Goal: Information Seeking & Learning: Learn about a topic

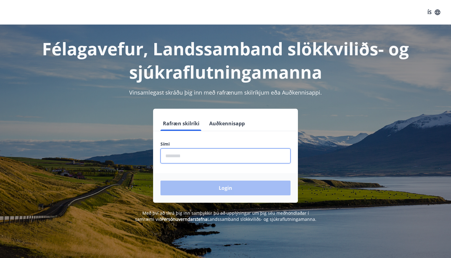
click at [217, 155] on input "phone" at bounding box center [226, 155] width 130 height 15
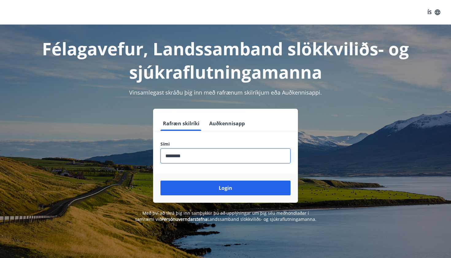
type input "********"
click at [226, 188] on button "Login" at bounding box center [226, 188] width 130 height 15
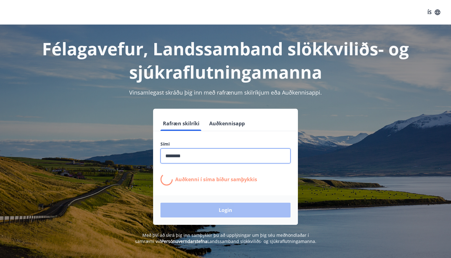
click at [47, 0] on div "ÍS" at bounding box center [225, 12] width 451 height 25
click at [115, 1] on div "ÍS" at bounding box center [225, 12] width 451 height 25
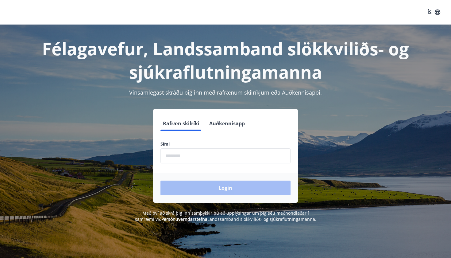
click at [219, 153] on input "phone" at bounding box center [226, 155] width 130 height 15
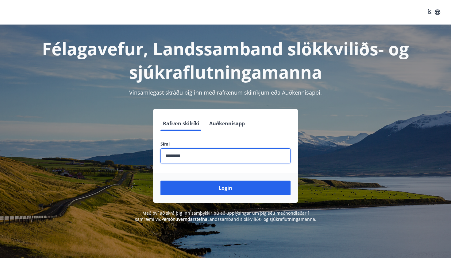
type input "********"
click at [226, 188] on button "Login" at bounding box center [226, 188] width 130 height 15
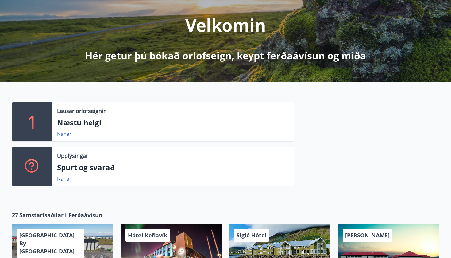
scroll to position [203, 0]
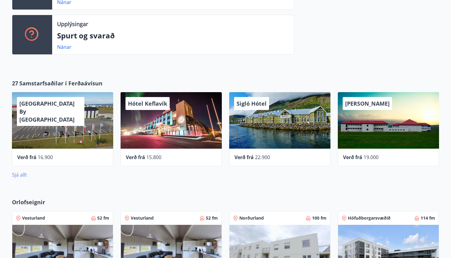
click at [17, 175] on link "Sjá allt" at bounding box center [19, 174] width 15 height 7
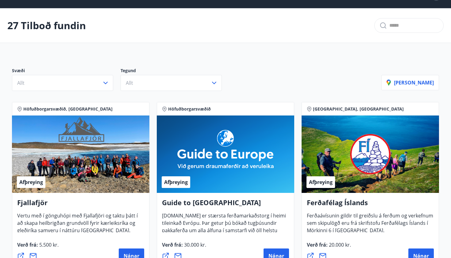
click at [74, 148] on div "Afþreying" at bounding box center [81, 153] width 138 height 77
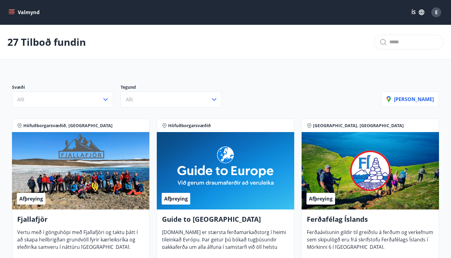
click at [13, 12] on icon "menu" at bounding box center [12, 12] width 7 height 1
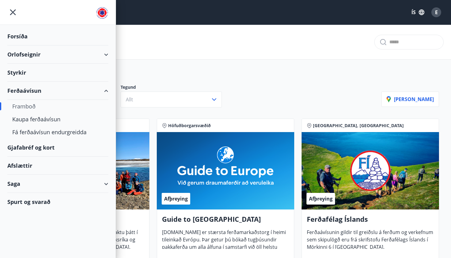
click at [106, 51] on div "Orlofseignir" at bounding box center [57, 54] width 101 height 18
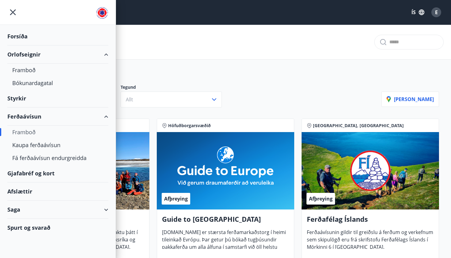
click at [106, 51] on div "Orlofseignir" at bounding box center [57, 54] width 101 height 18
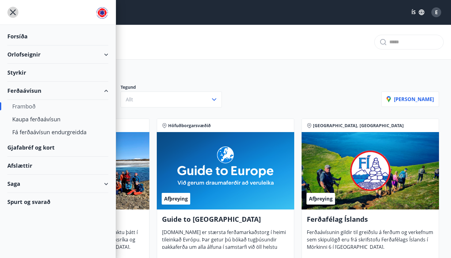
click at [11, 15] on icon "menu" at bounding box center [12, 12] width 11 height 11
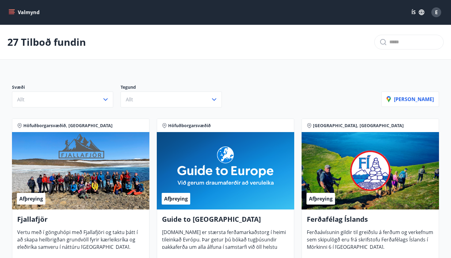
click at [28, 11] on button "Valmynd" at bounding box center [24, 12] width 35 height 11
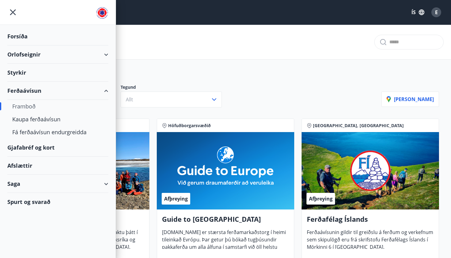
click at [99, 18] on img at bounding box center [102, 13] width 12 height 12
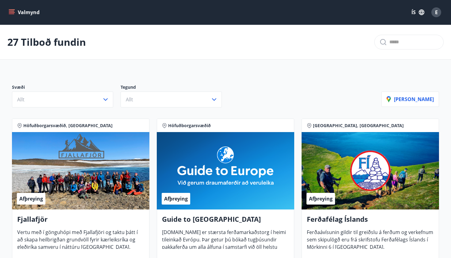
click at [33, 13] on button "Valmynd" at bounding box center [24, 12] width 35 height 11
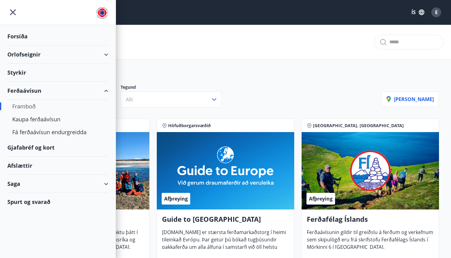
click at [33, 13] on div at bounding box center [58, 12] width 116 height 25
click at [27, 151] on div "Gjafabréf og kort" at bounding box center [57, 148] width 101 height 18
click at [23, 146] on div "Gjafabréf og kort" at bounding box center [57, 148] width 101 height 18
click at [163, 123] on icon at bounding box center [164, 125] width 5 height 5
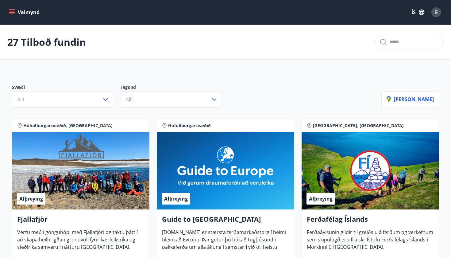
click at [32, 8] on button "Valmynd" at bounding box center [24, 12] width 35 height 11
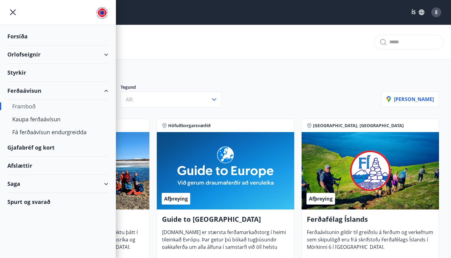
click at [102, 14] on img at bounding box center [102, 13] width 12 height 12
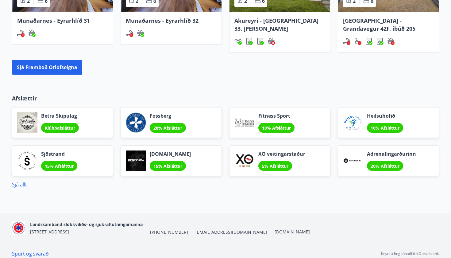
scroll to position [473, 0]
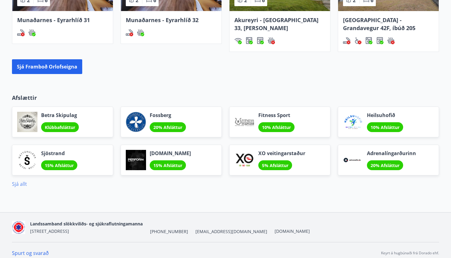
click at [16, 185] on link "Sjá allt" at bounding box center [19, 184] width 15 height 7
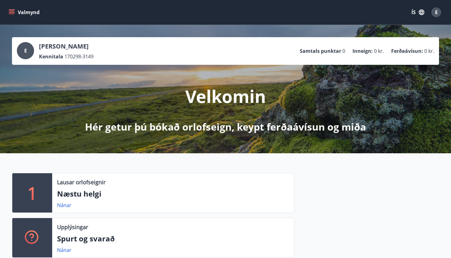
click at [13, 9] on button "Valmynd" at bounding box center [24, 12] width 35 height 11
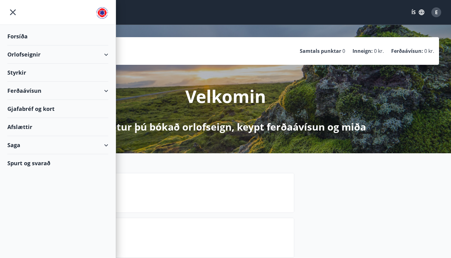
click at [45, 107] on div "Gjafabréf og kort" at bounding box center [57, 109] width 101 height 18
click at [26, 163] on div "Spurt og svarað" at bounding box center [57, 163] width 101 height 18
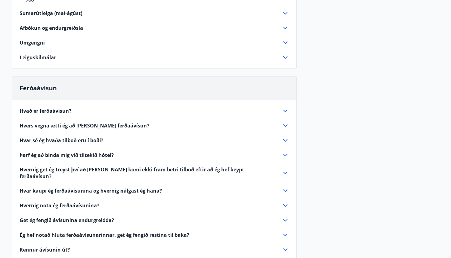
scroll to position [122, 0]
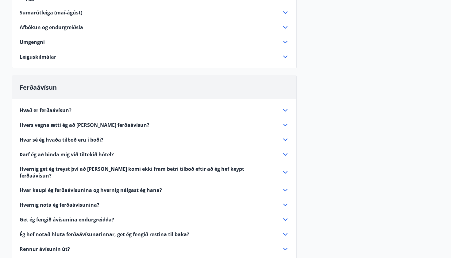
click at [52, 110] on span "Hvað er ferðaávísun?" at bounding box center [46, 110] width 52 height 7
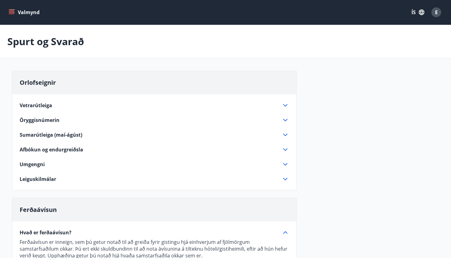
scroll to position [0, 0]
click at [29, 13] on button "Valmynd" at bounding box center [24, 12] width 35 height 11
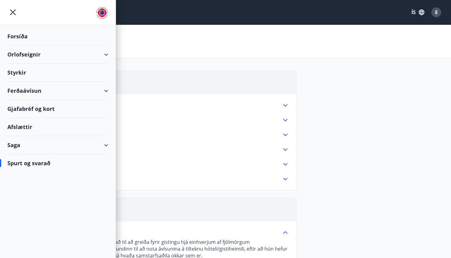
click at [104, 10] on img at bounding box center [102, 13] width 12 height 12
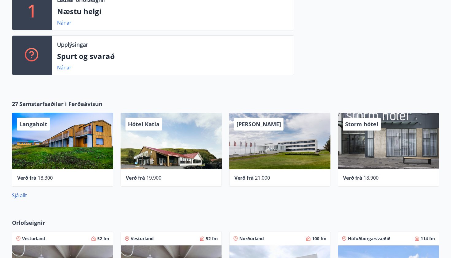
scroll to position [183, 0]
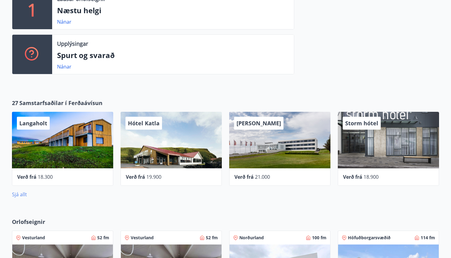
click at [24, 193] on link "Sjá allt" at bounding box center [19, 194] width 15 height 7
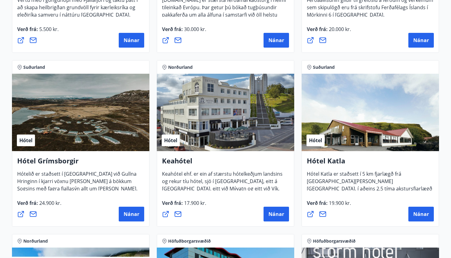
scroll to position [234, 0]
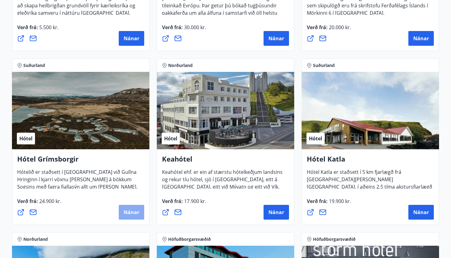
click at [125, 212] on span "Nánar" at bounding box center [132, 212] width 16 height 7
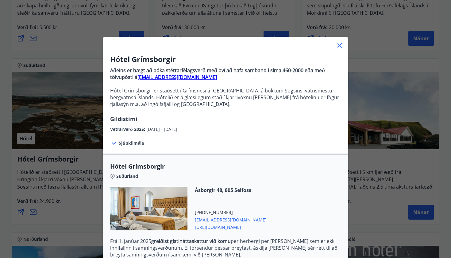
click at [125, 212] on div at bounding box center [148, 209] width 77 height 44
click at [162, 102] on p "Hótel Grímsborgir er staðsett í Grímsnesi á [GEOGRAPHIC_DATA] á bökkum Sogsins,…" at bounding box center [225, 97] width 231 height 20
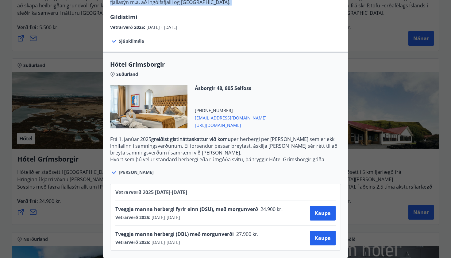
scroll to position [102, 0]
click at [424, 160] on div at bounding box center [225, 129] width 451 height 258
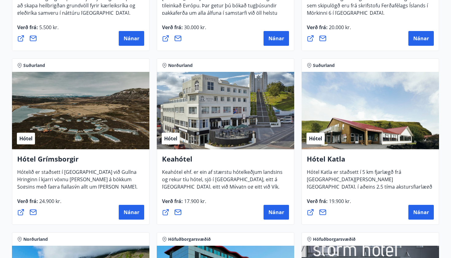
click at [335, 182] on span "Hótel Katla er staðsett í 5 km fjarlægð frá [GEOGRAPHIC_DATA][PERSON_NAME][GEOG…" at bounding box center [370, 186] width 126 height 34
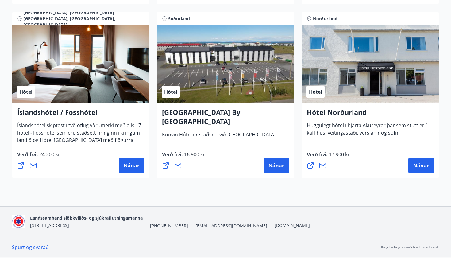
scroll to position [1498, 0]
click at [90, 115] on h4 "Íslandshótel / Fosshótel" at bounding box center [80, 114] width 127 height 14
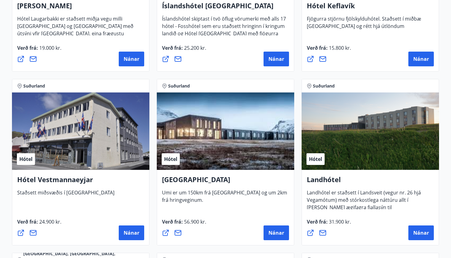
scroll to position [1254, 0]
